Goal: Transaction & Acquisition: Purchase product/service

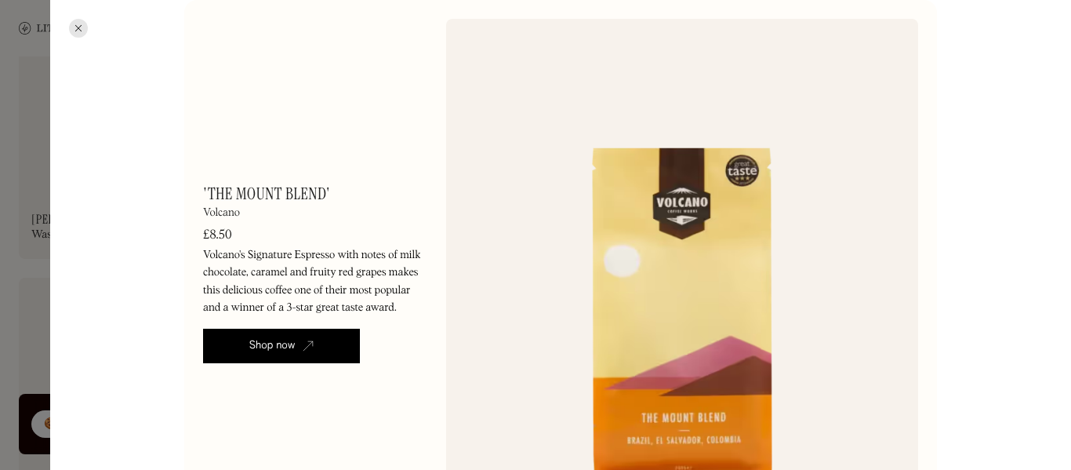
click at [83, 27] on div at bounding box center [78, 28] width 19 height 19
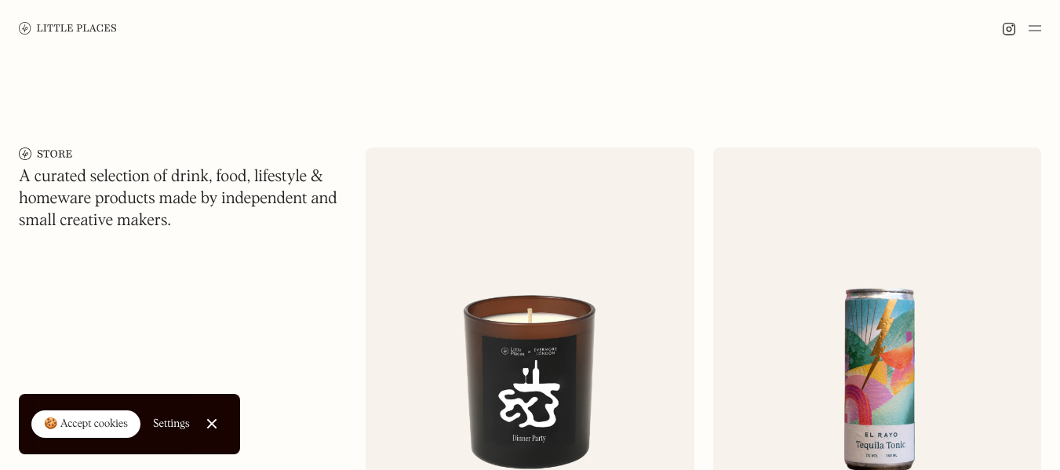
click at [88, 20] on link at bounding box center [68, 28] width 98 height 56
